Goal: Transaction & Acquisition: Purchase product/service

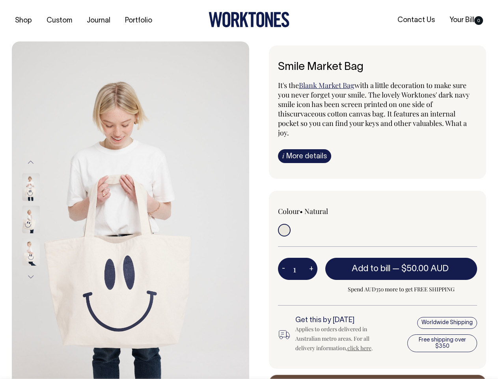
click at [131, 210] on img at bounding box center [131, 219] width 238 height 356
click at [41, 219] on div at bounding box center [41, 219] width 39 height 32
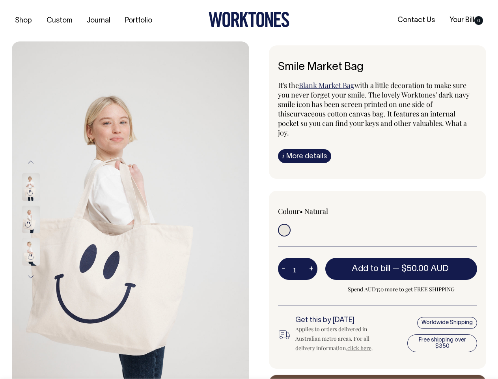
click at [31, 162] on button "Previous" at bounding box center [31, 162] width 12 height 18
click at [41, 236] on div at bounding box center [41, 252] width 39 height 32
click at [31, 277] on button "Next" at bounding box center [31, 277] width 12 height 18
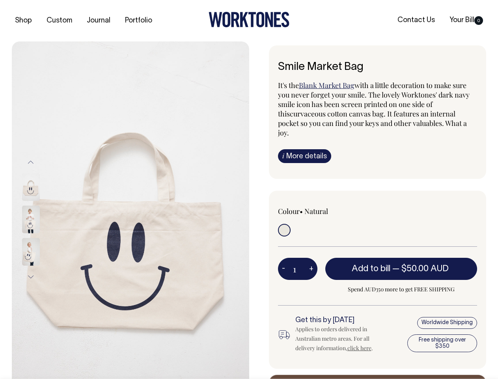
click at [284, 261] on button "-" at bounding box center [283, 269] width 11 height 16
click at [311, 261] on button "+" at bounding box center [311, 269] width 12 height 16
type input "2"
click at [402, 265] on span "— $50.00 AUD" at bounding box center [422, 269] width 58 height 8
